Goal: Information Seeking & Learning: Learn about a topic

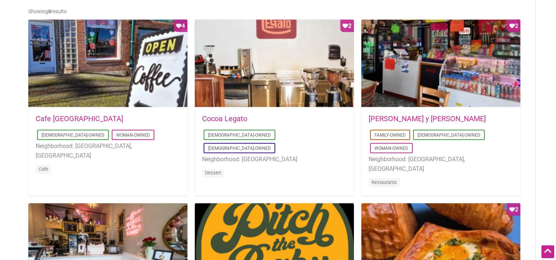
scroll to position [371, 0]
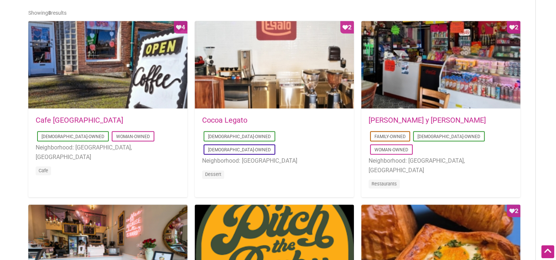
click at [440, 119] on link "Don Gallopinto y Tortas Locas" at bounding box center [426, 120] width 117 height 9
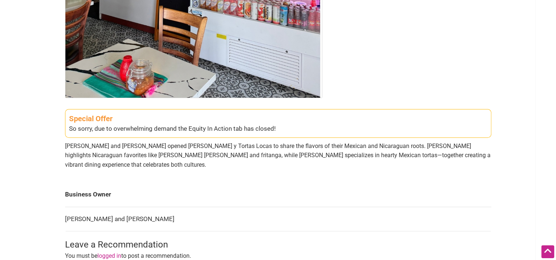
scroll to position [235, 0]
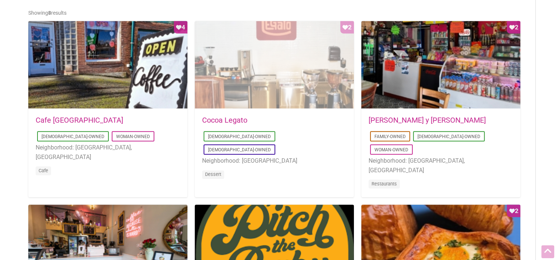
scroll to position [371, 0]
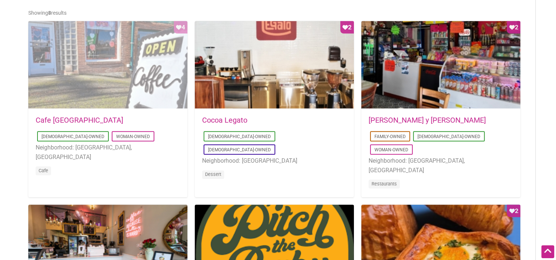
click at [113, 72] on div "Favorite Count 4" at bounding box center [107, 65] width 159 height 88
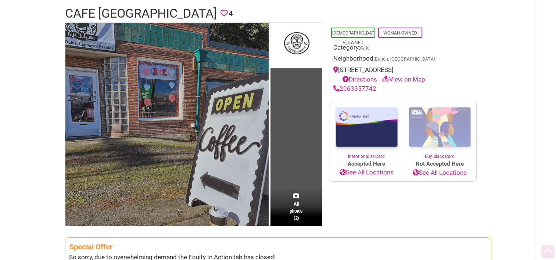
scroll to position [113, 0]
